Goal: Task Accomplishment & Management: Use online tool/utility

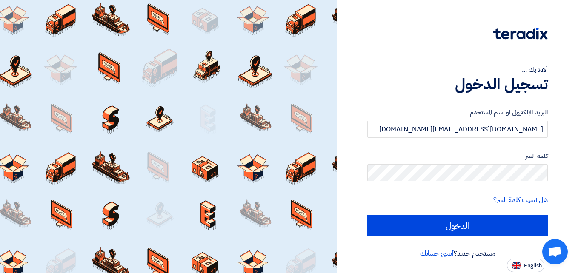
click at [431, 226] on input "الدخول" at bounding box center [458, 226] width 181 height 21
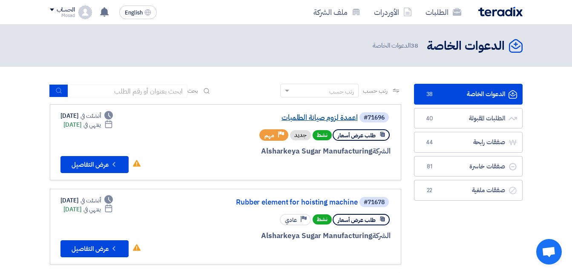
click at [297, 116] on link "اعمدة لزوم صيانة الطلمبات" at bounding box center [272, 118] width 170 height 8
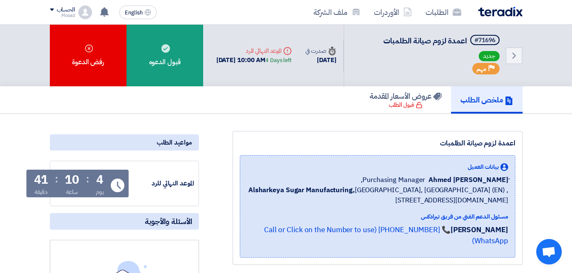
drag, startPoint x: 435, startPoint y: 142, endPoint x: 521, endPoint y: 144, distance: 86.1
click at [521, 144] on div "اعمدة لزوم صيانة الطلمبات بيانات العميل [PERSON_NAME] Purchasing Manager, Alsha…" at bounding box center [378, 198] width 290 height 134
drag, startPoint x: 521, startPoint y: 144, endPoint x: 509, endPoint y: 142, distance: 12.9
copy div "اعمدة لزوم صيانة الطلمبات"
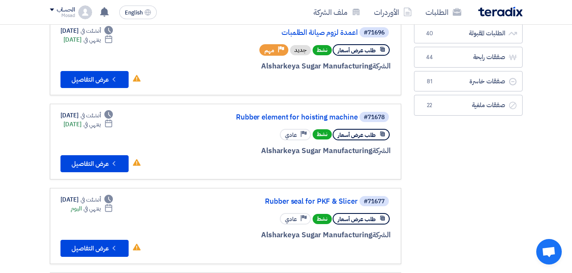
scroll to position [128, 0]
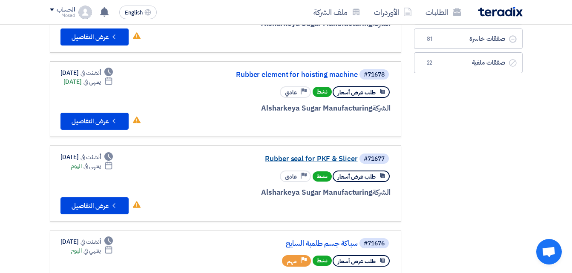
click at [328, 161] on link "Rubber seal for PKF & Slicer" at bounding box center [272, 159] width 170 height 8
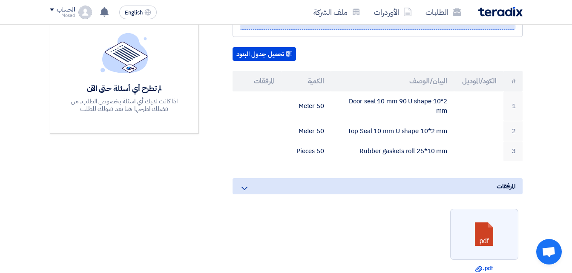
scroll to position [213, 0]
